Goal: Information Seeking & Learning: Learn about a topic

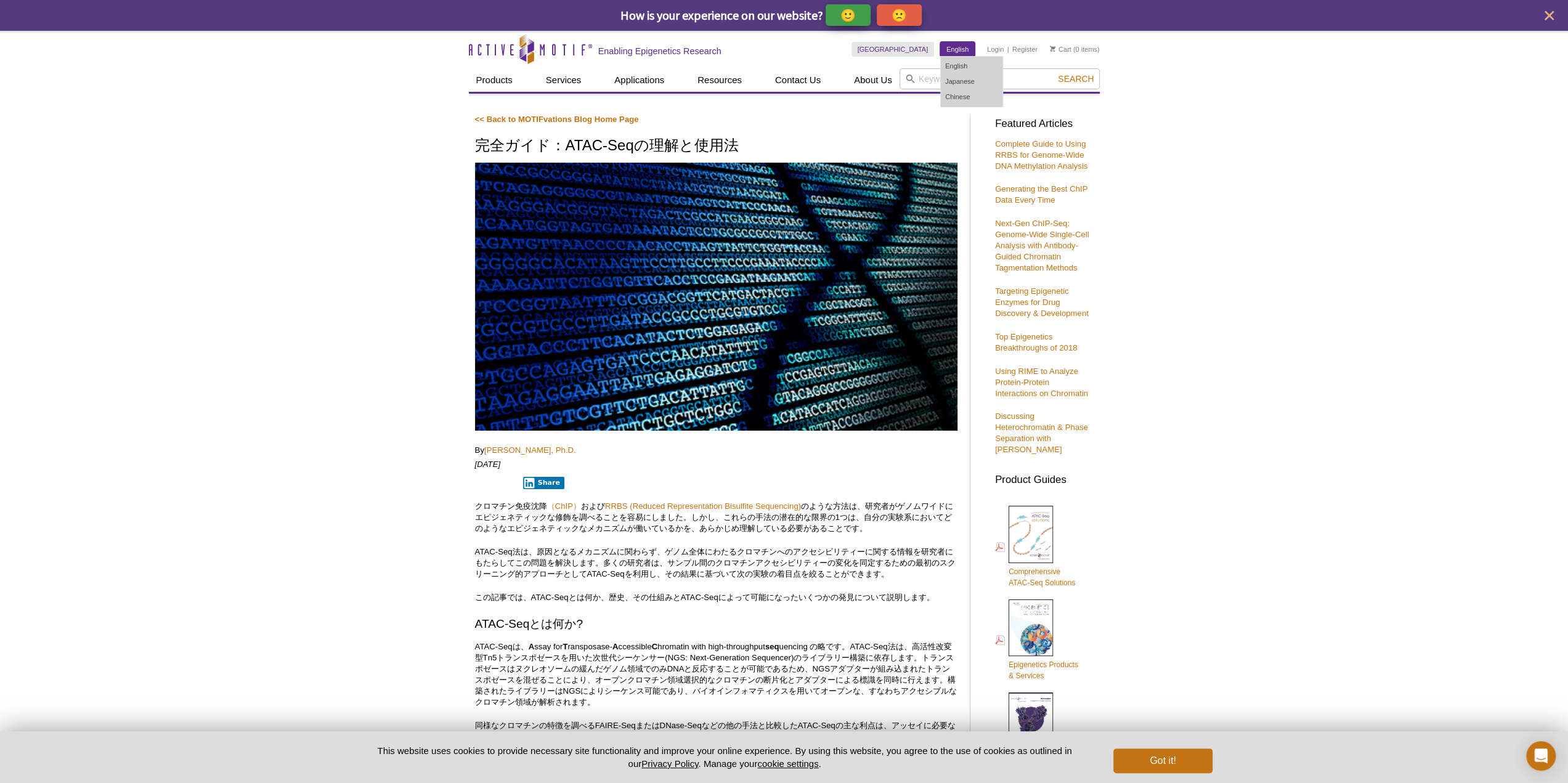
click at [959, 51] on link "English" at bounding box center [957, 49] width 35 height 15
click at [955, 65] on link "English" at bounding box center [971, 67] width 61 height 16
click at [966, 53] on link "English" at bounding box center [957, 49] width 35 height 15
click at [957, 64] on link "English" at bounding box center [971, 67] width 61 height 16
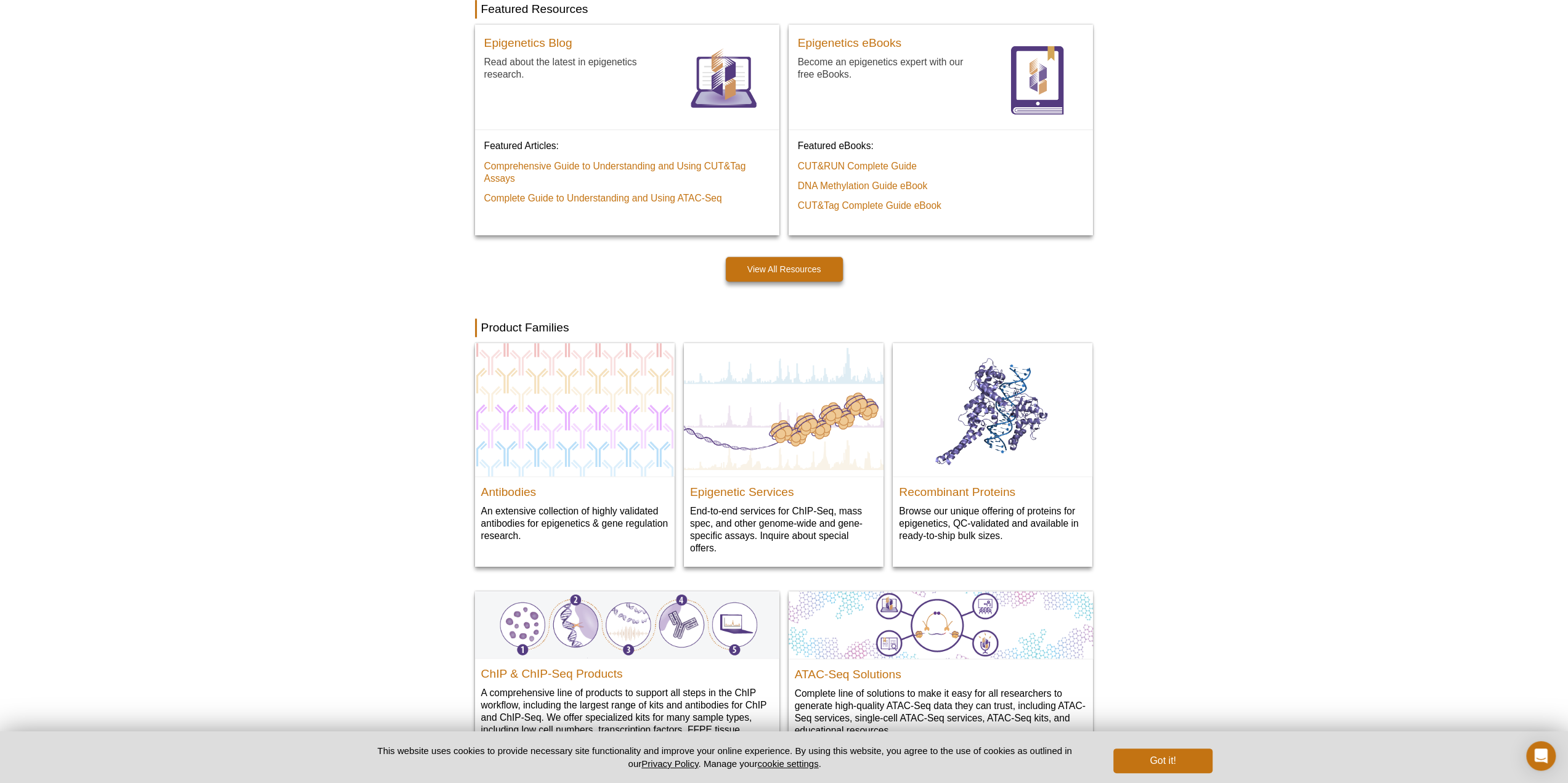
scroll to position [822, 0]
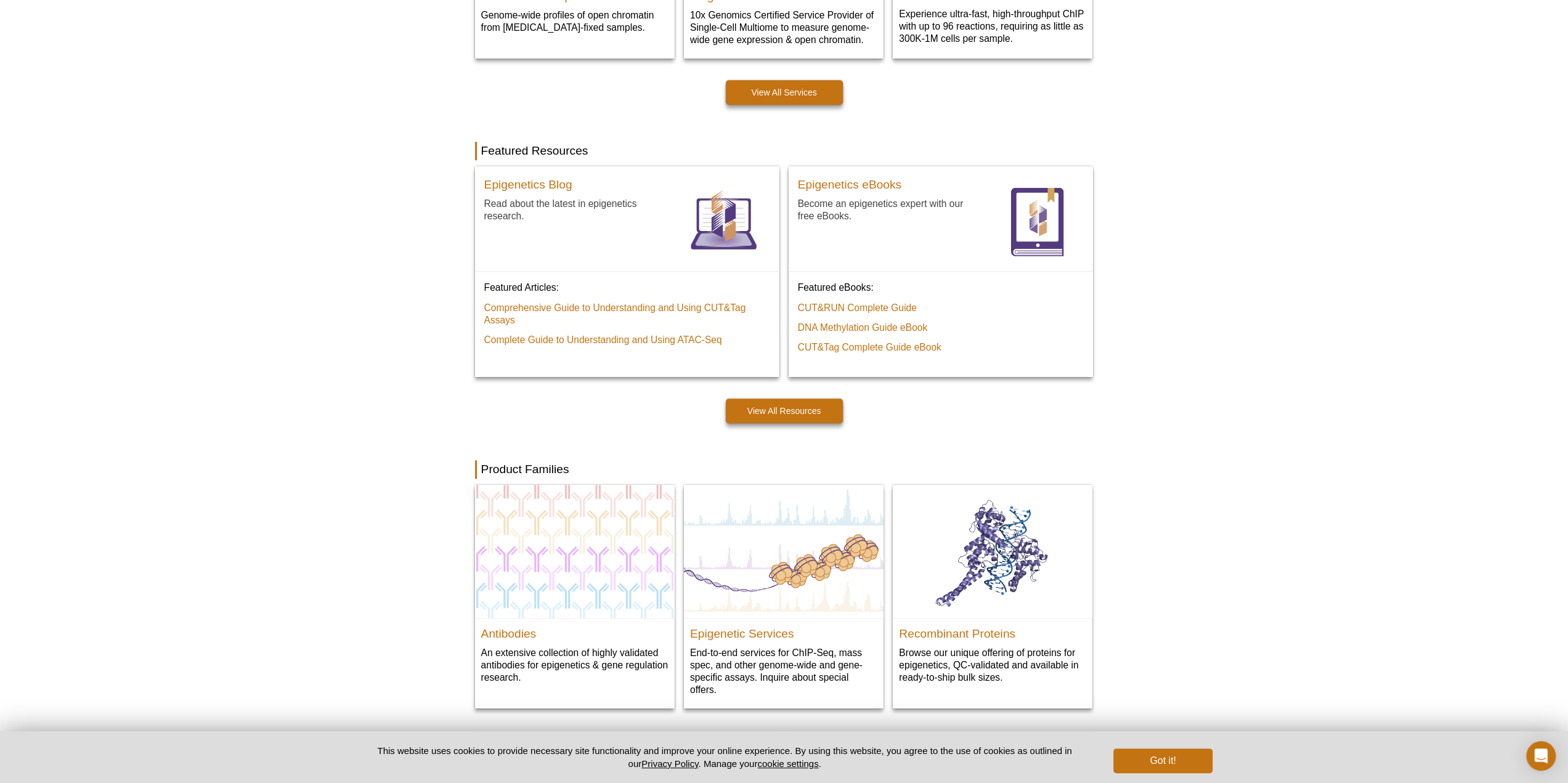
click at [356, 254] on div "Active Motif Logo Enabling Epigenetics Research 0 Search Skip to content Active…" at bounding box center [784, 341] width 1568 height 2327
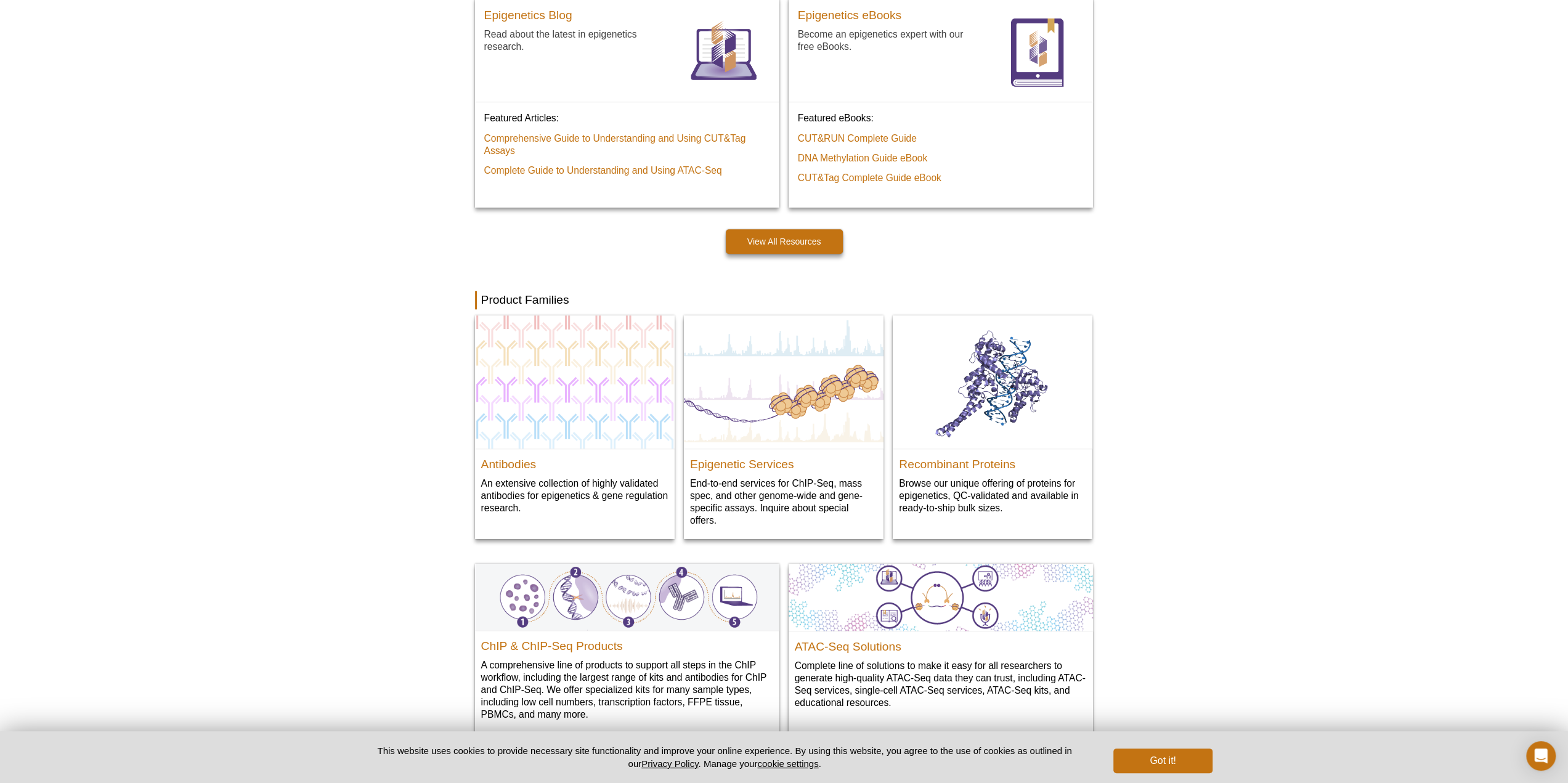
scroll to position [0, 0]
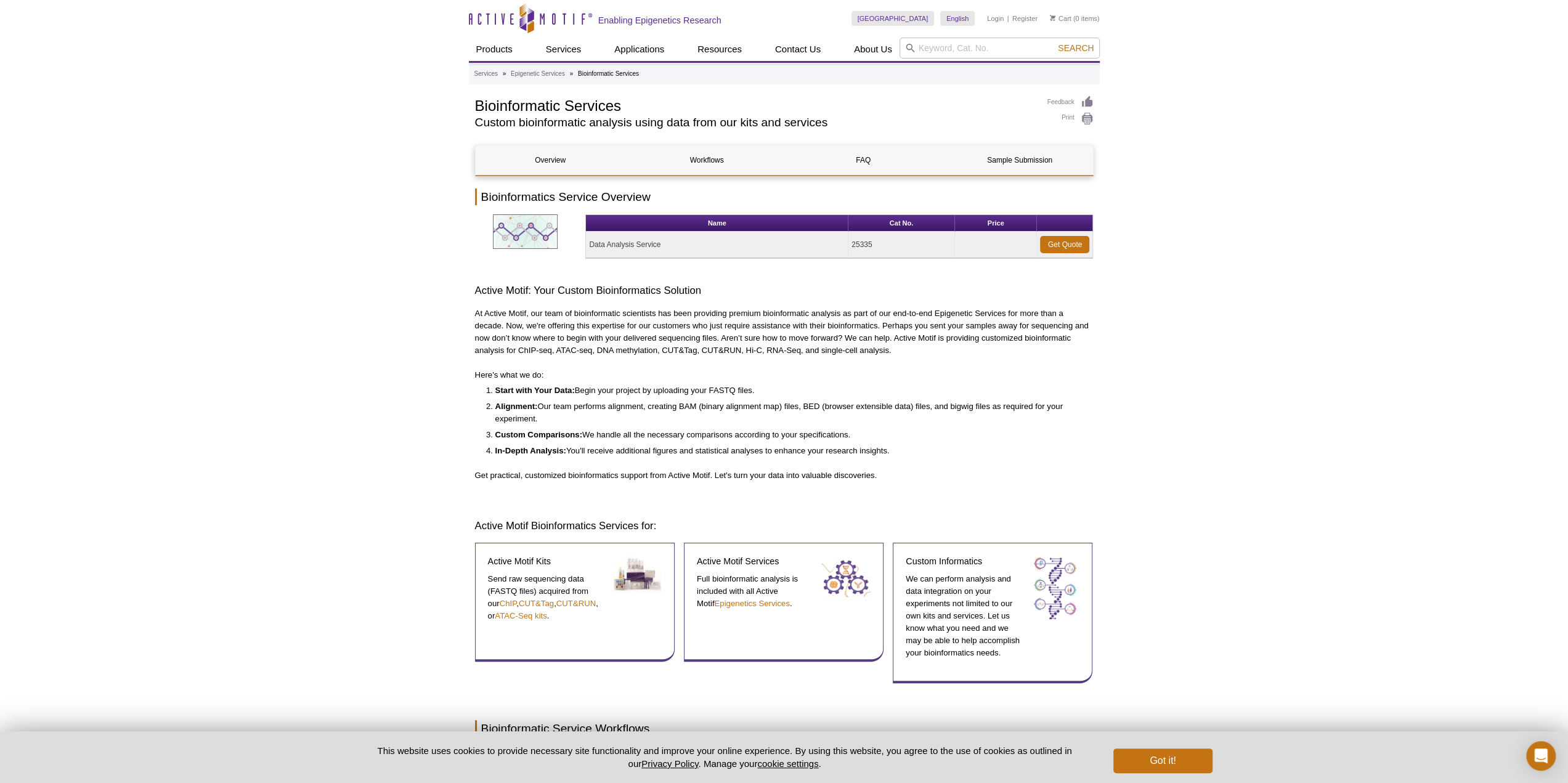
drag, startPoint x: 405, startPoint y: 289, endPoint x: 416, endPoint y: 286, distance: 11.4
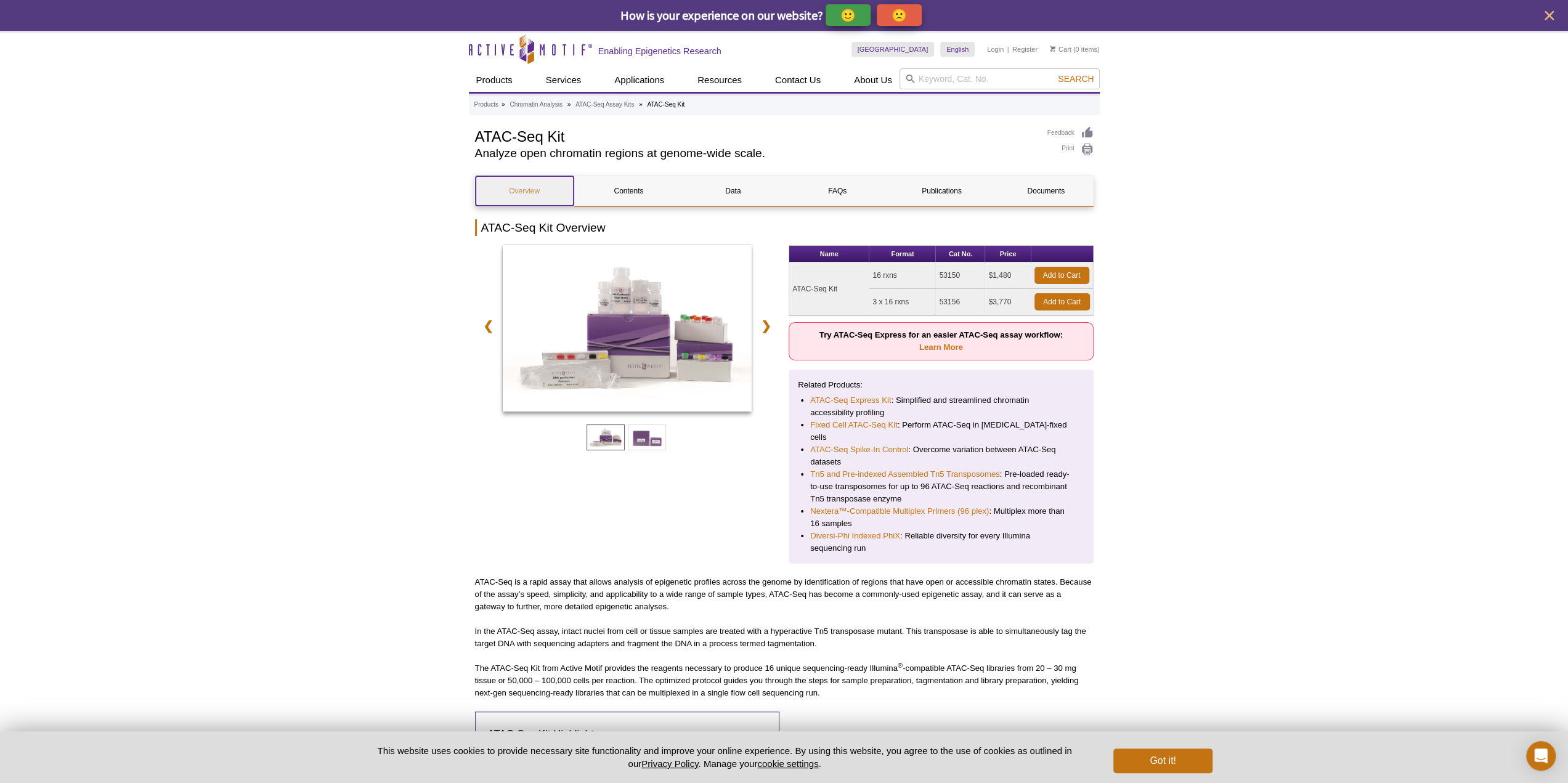
click at [525, 191] on link "Overview" at bounding box center [525, 191] width 98 height 29
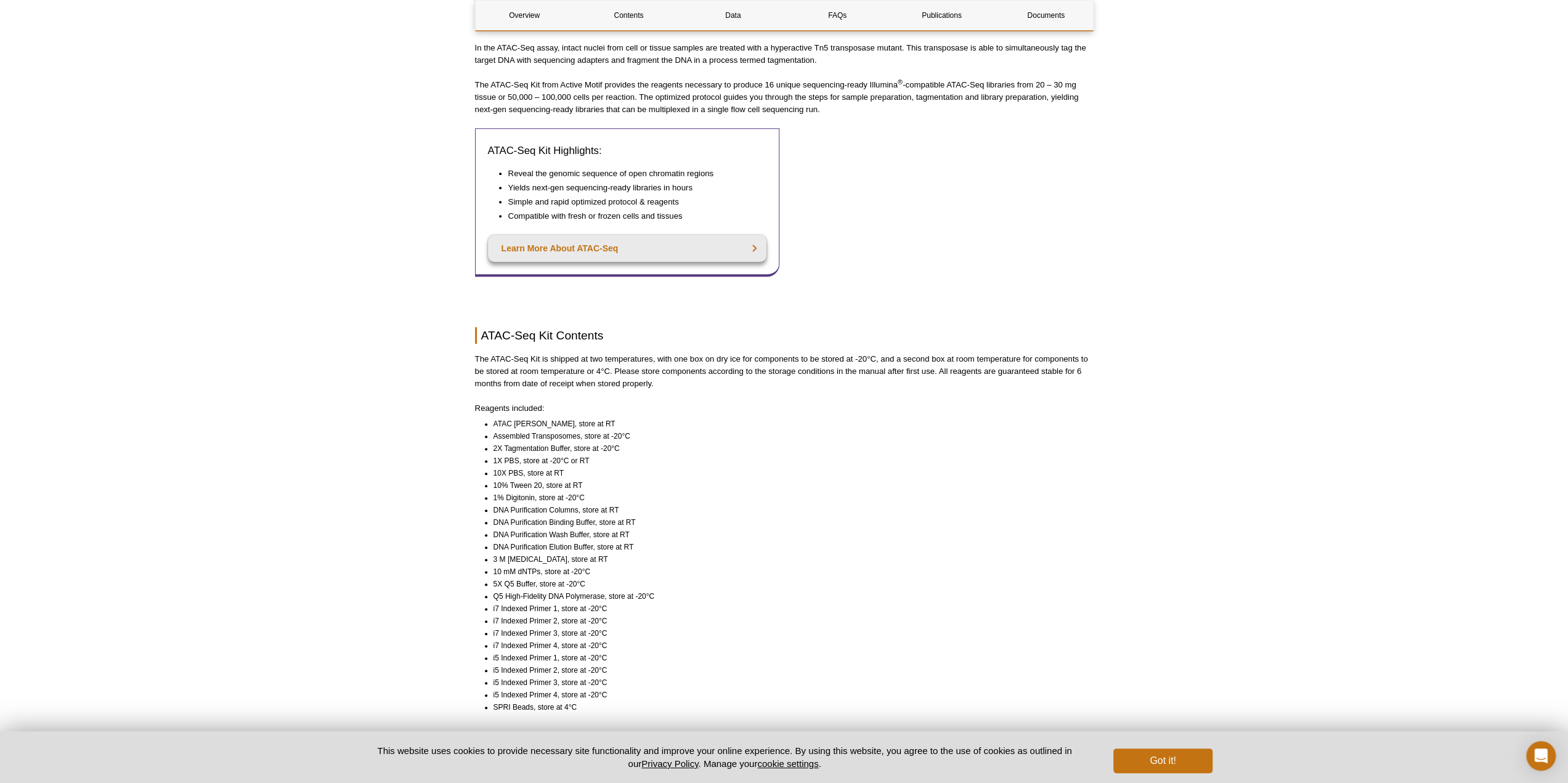
scroll to position [822, 0]
